Goal: Task Accomplishment & Management: Complete application form

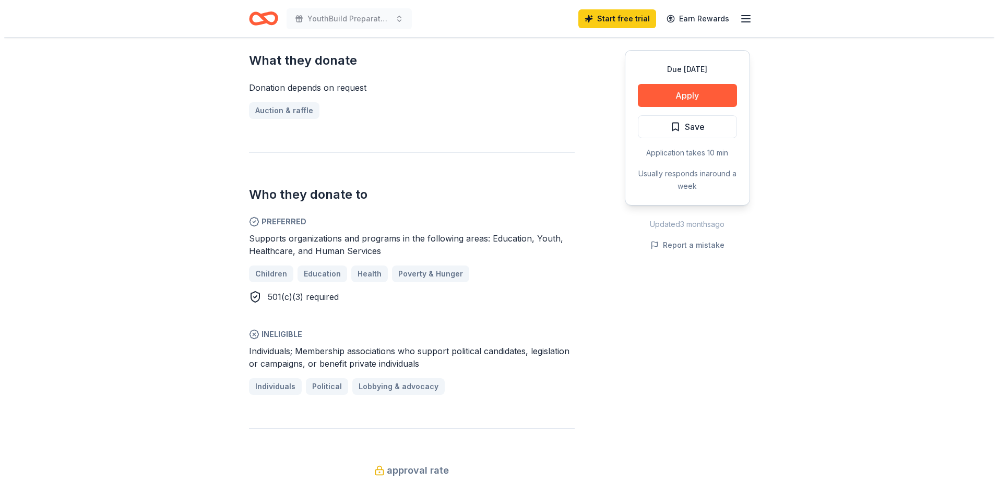
scroll to position [418, 0]
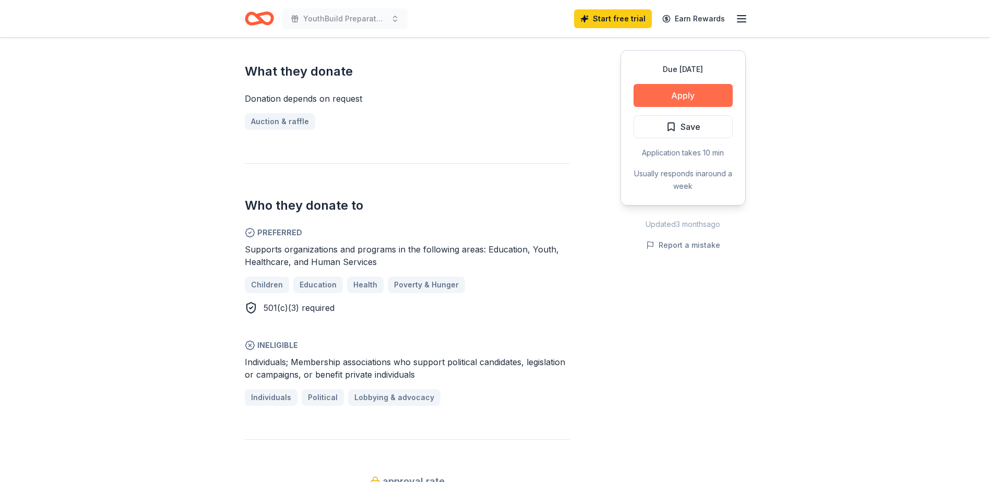
click at [692, 96] on button "Apply" at bounding box center [683, 95] width 99 height 23
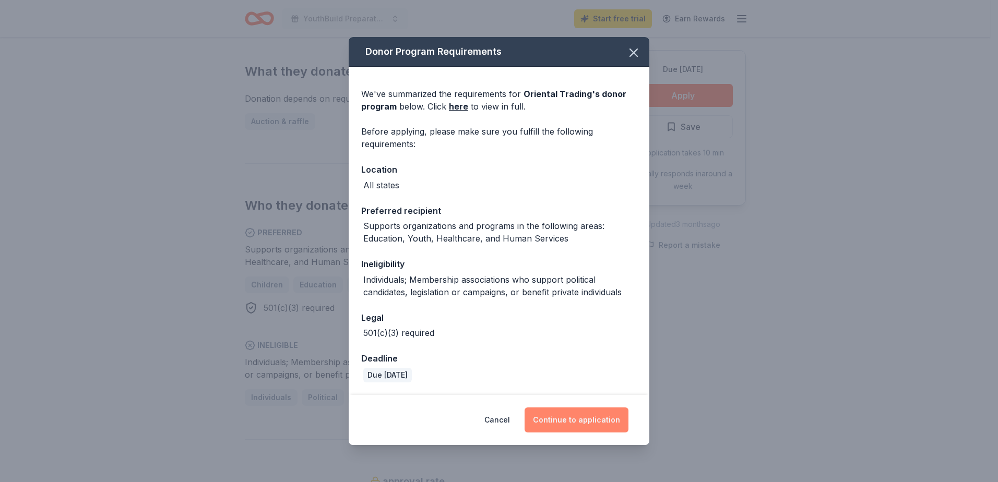
click at [599, 421] on button "Continue to application" at bounding box center [577, 420] width 104 height 25
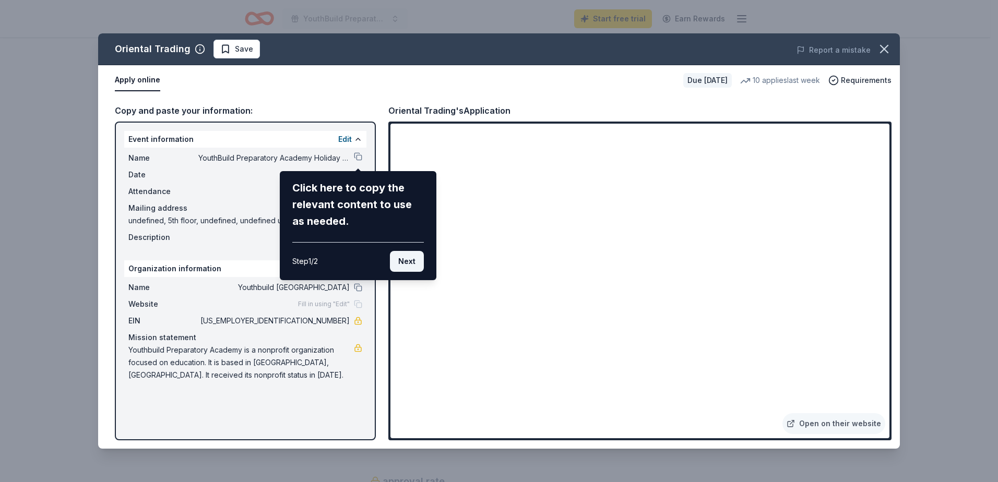
click at [411, 261] on button "Next" at bounding box center [407, 261] width 34 height 21
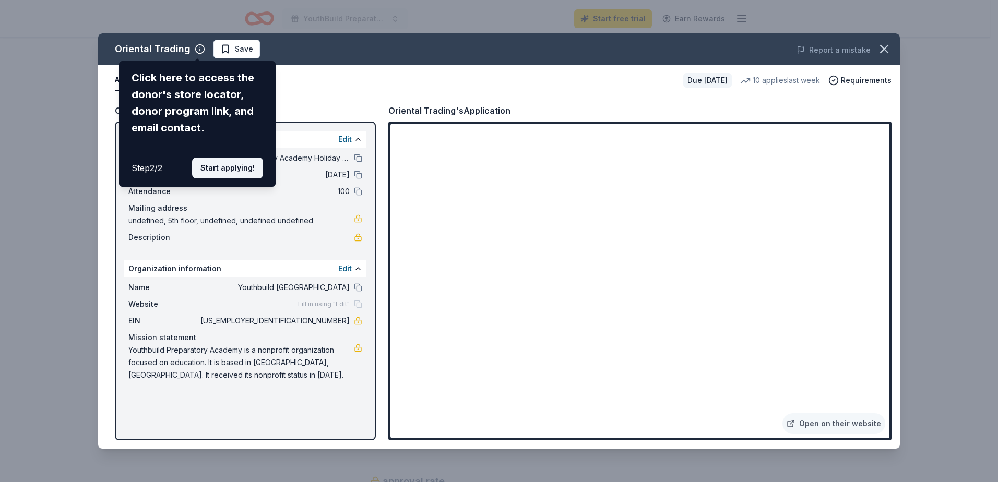
click at [246, 168] on button "Start applying!" at bounding box center [227, 168] width 71 height 21
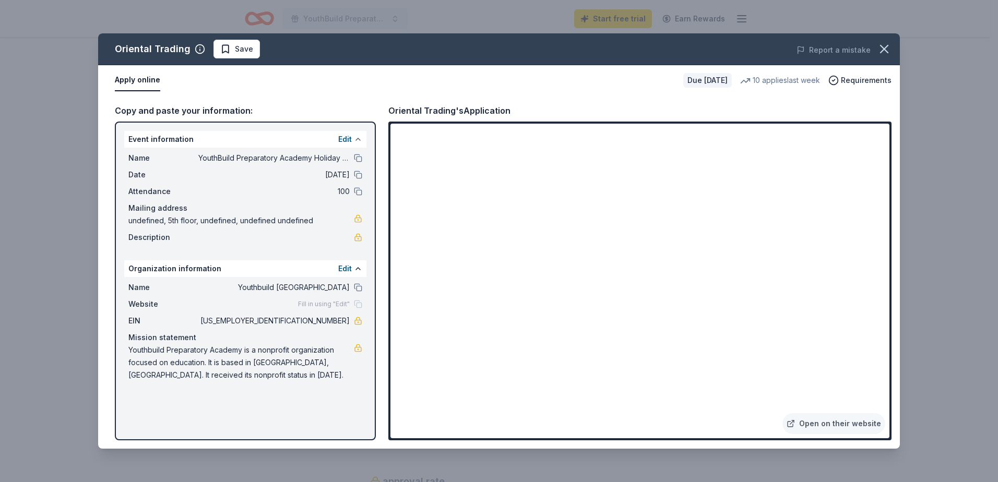
click at [359, 140] on button at bounding box center [358, 139] width 8 height 8
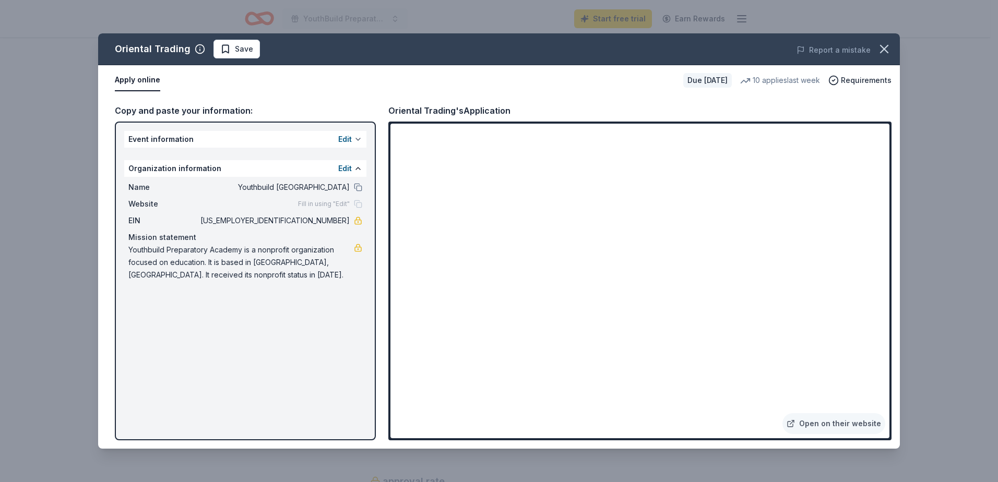
click at [359, 140] on button at bounding box center [358, 139] width 8 height 8
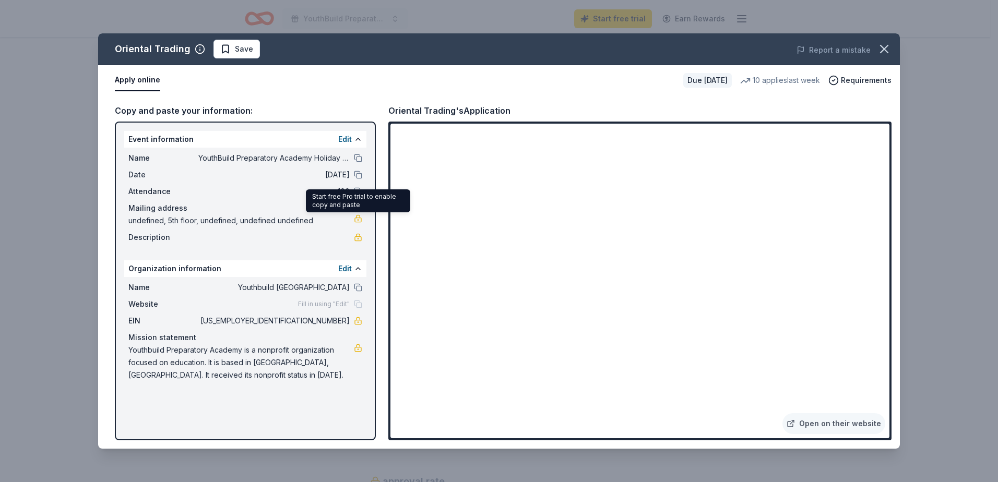
click at [356, 220] on link at bounding box center [358, 219] width 8 height 8
click at [324, 304] on span "Fill in using "Edit"" at bounding box center [324, 304] width 52 height 8
